Goal: Transaction & Acquisition: Book appointment/travel/reservation

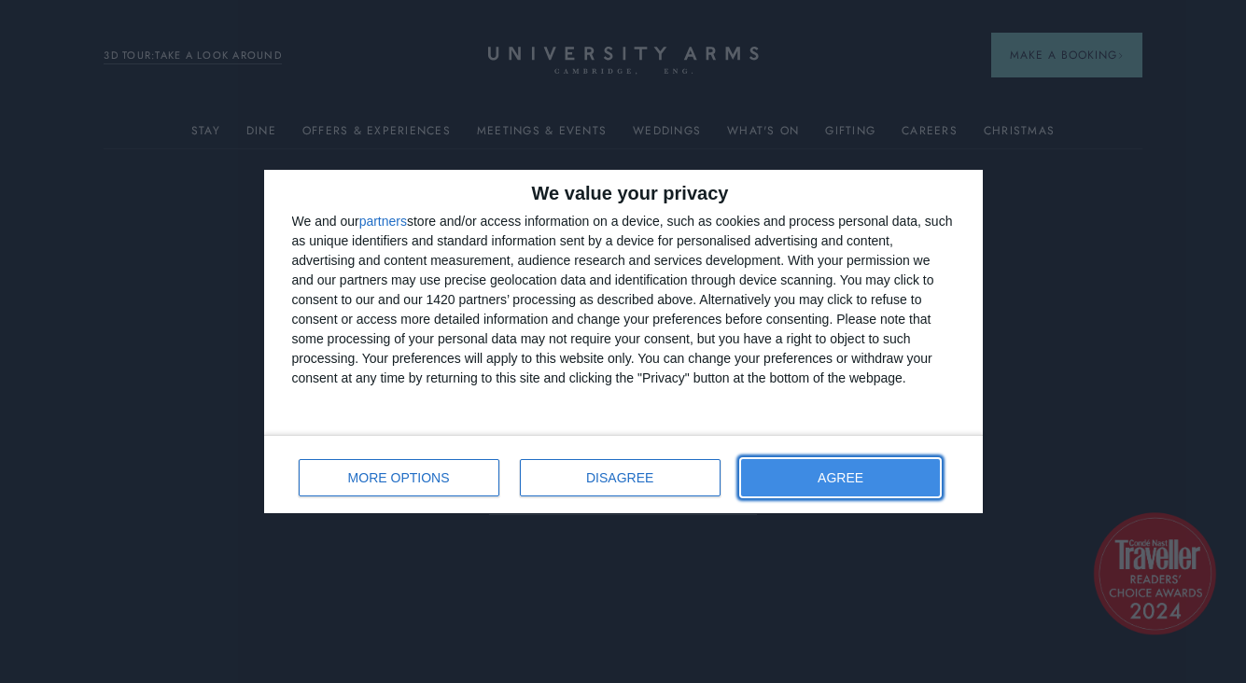
click at [861, 478] on span "AGREE" at bounding box center [841, 477] width 46 height 13
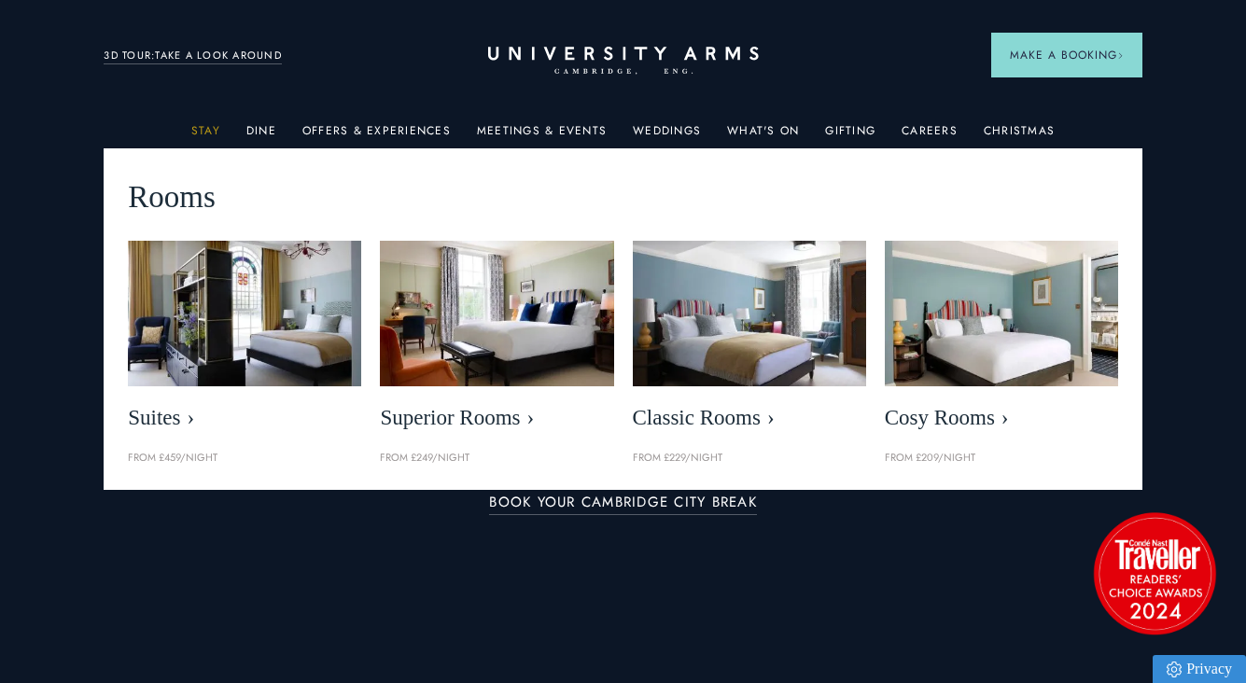
click at [217, 126] on link "Stay" at bounding box center [205, 136] width 29 height 24
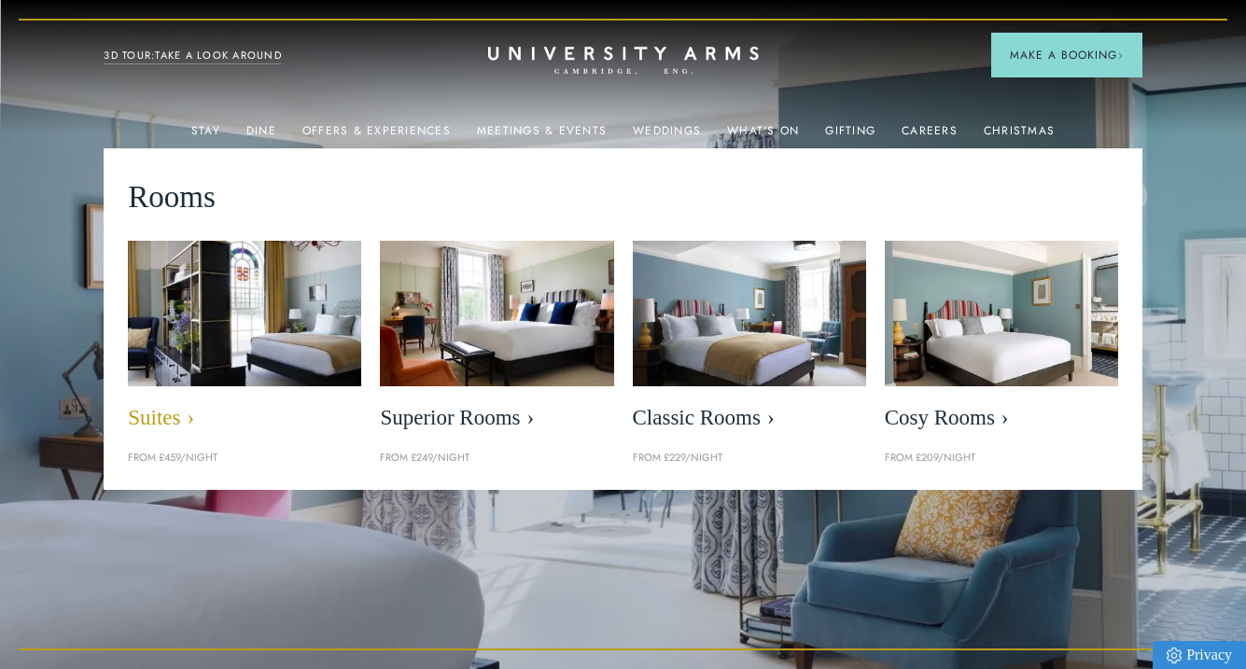
click at [152, 424] on span "Suites" at bounding box center [244, 418] width 233 height 26
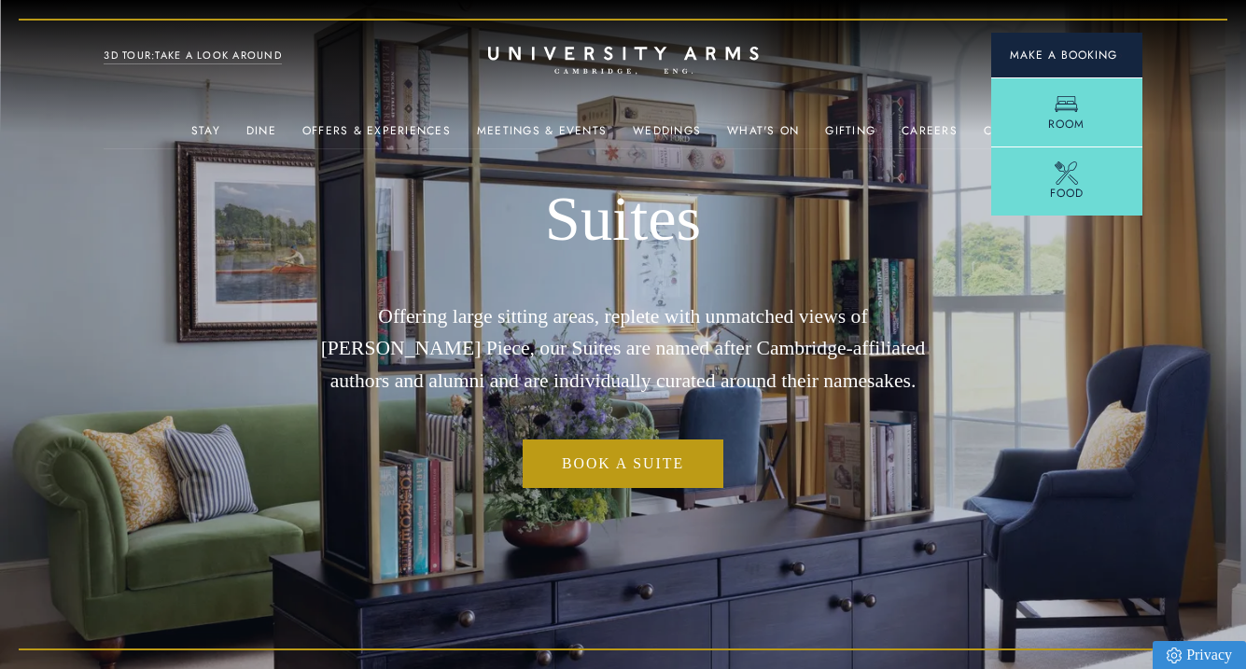
click at [1005, 63] on button "Make a Booking" at bounding box center [1066, 55] width 151 height 45
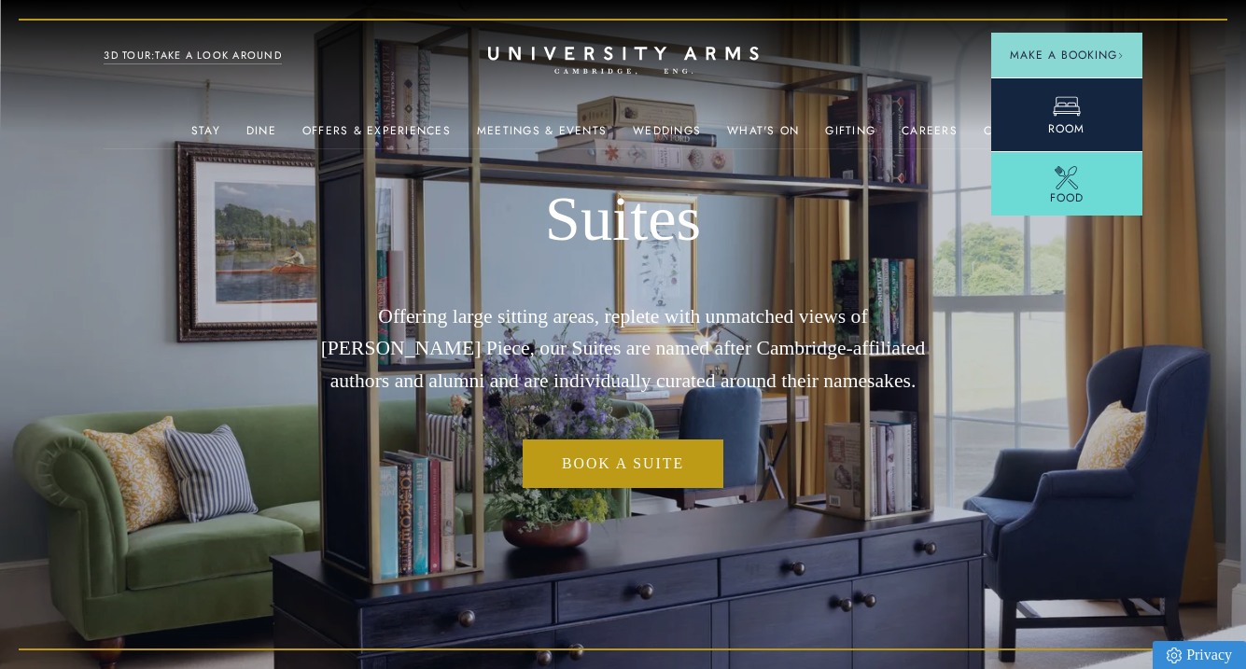
click at [1020, 107] on link "Room" at bounding box center [1066, 114] width 151 height 74
